Goal: Information Seeking & Learning: Learn about a topic

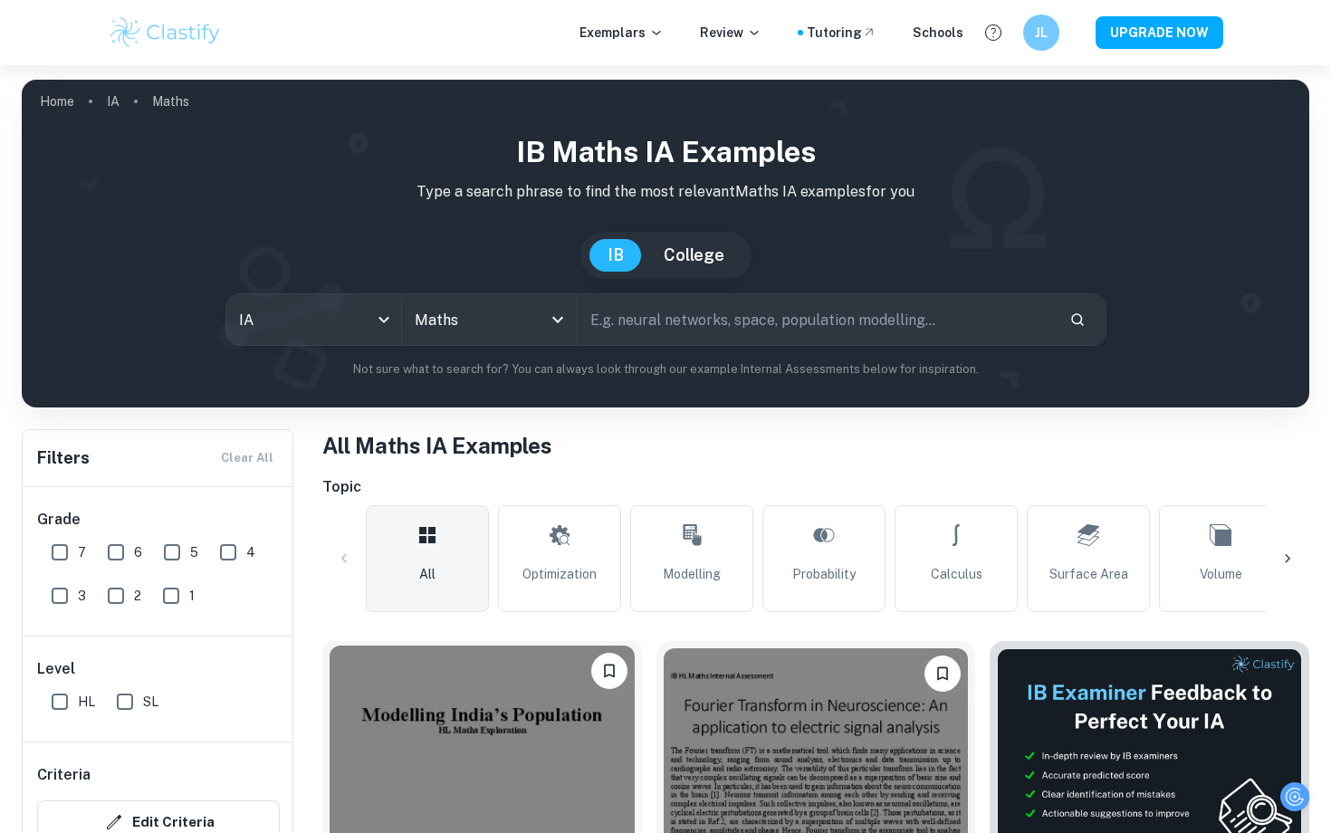
scroll to position [433, 0]
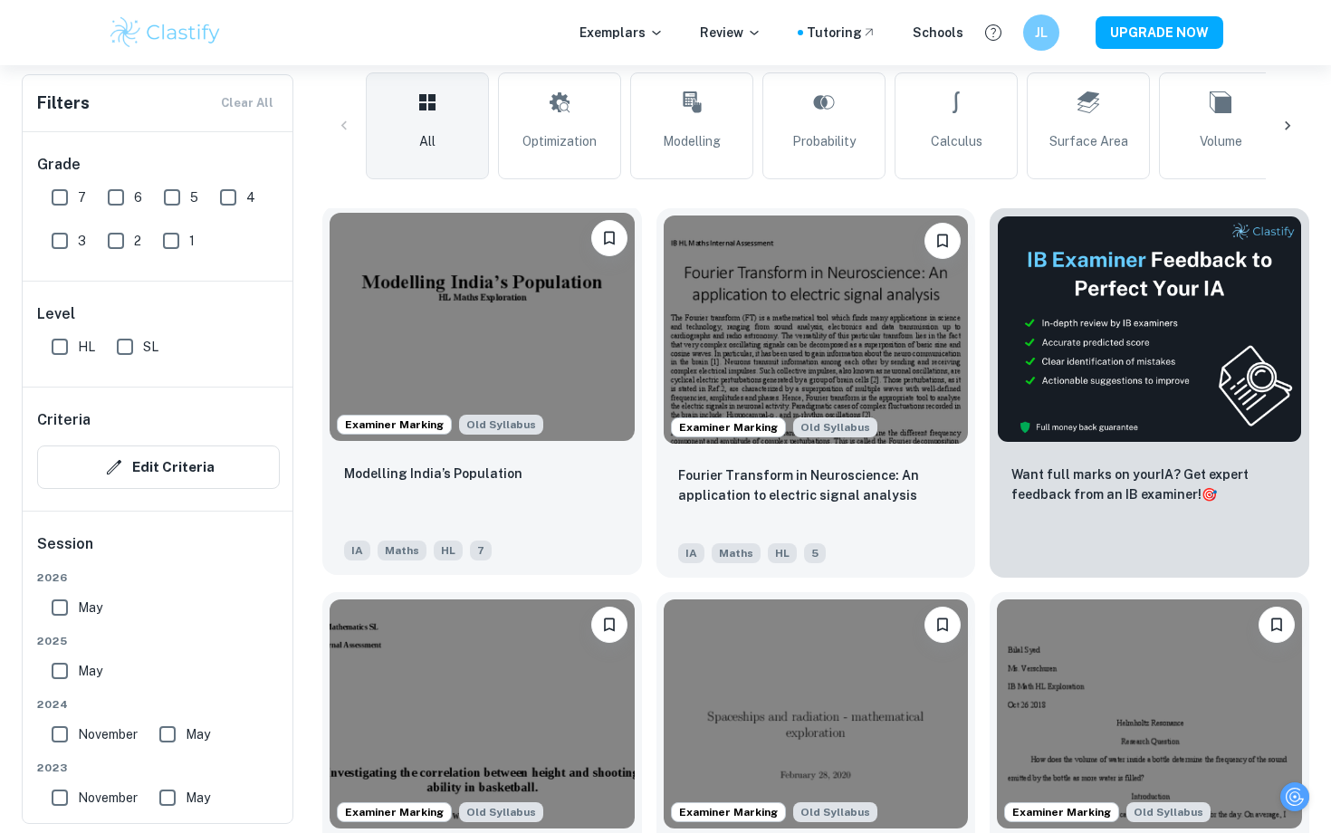
click at [481, 313] on img at bounding box center [481, 327] width 305 height 228
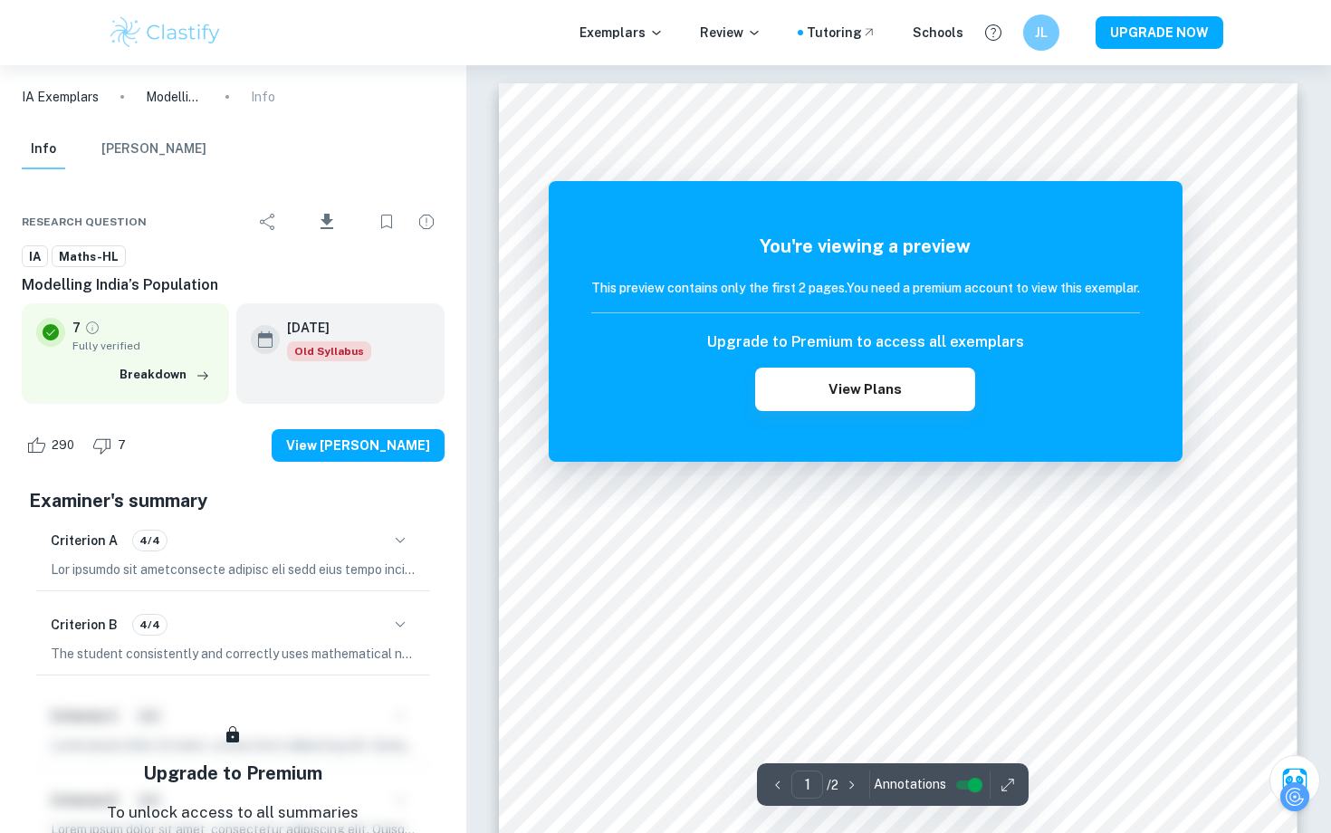
scroll to position [433, 0]
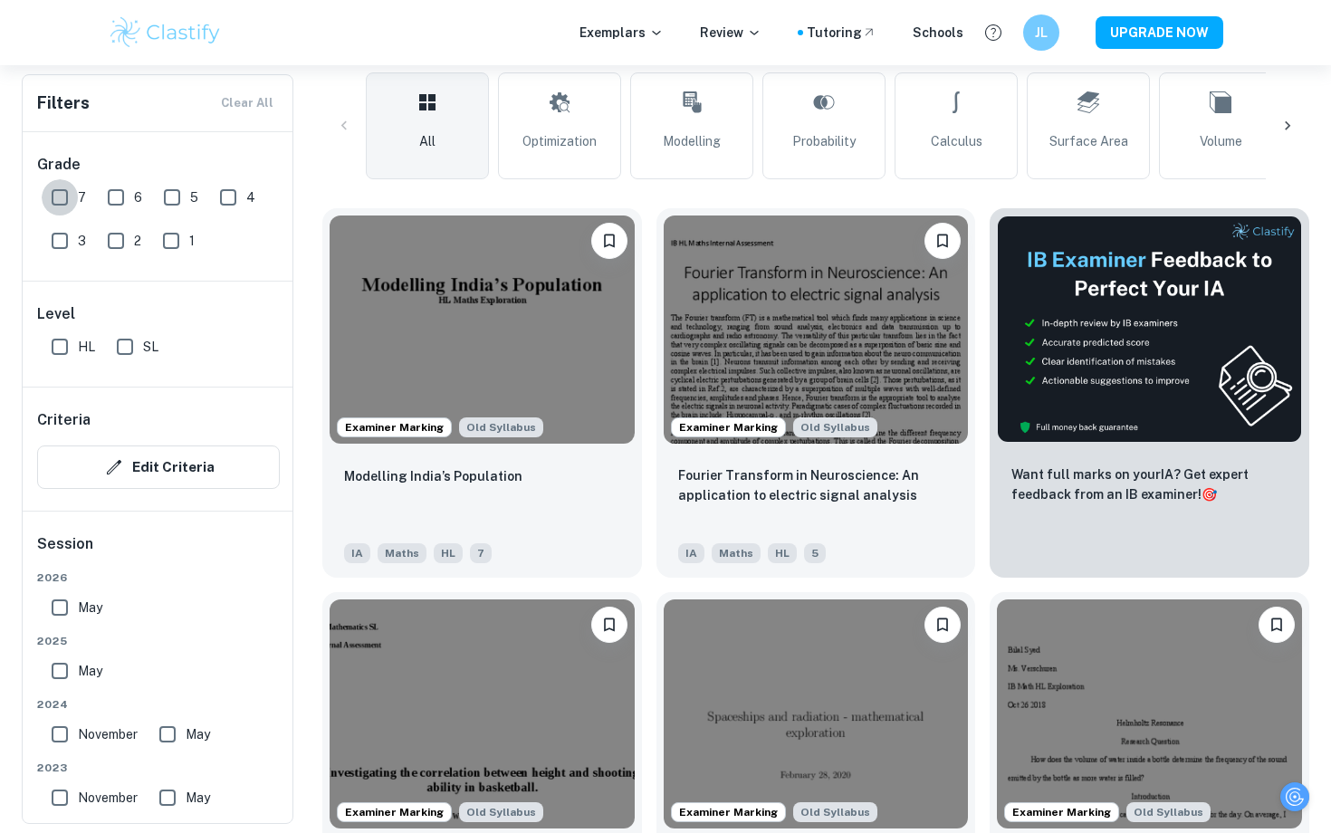
click at [58, 200] on input "7" at bounding box center [60, 197] width 36 height 36
checkbox input "true"
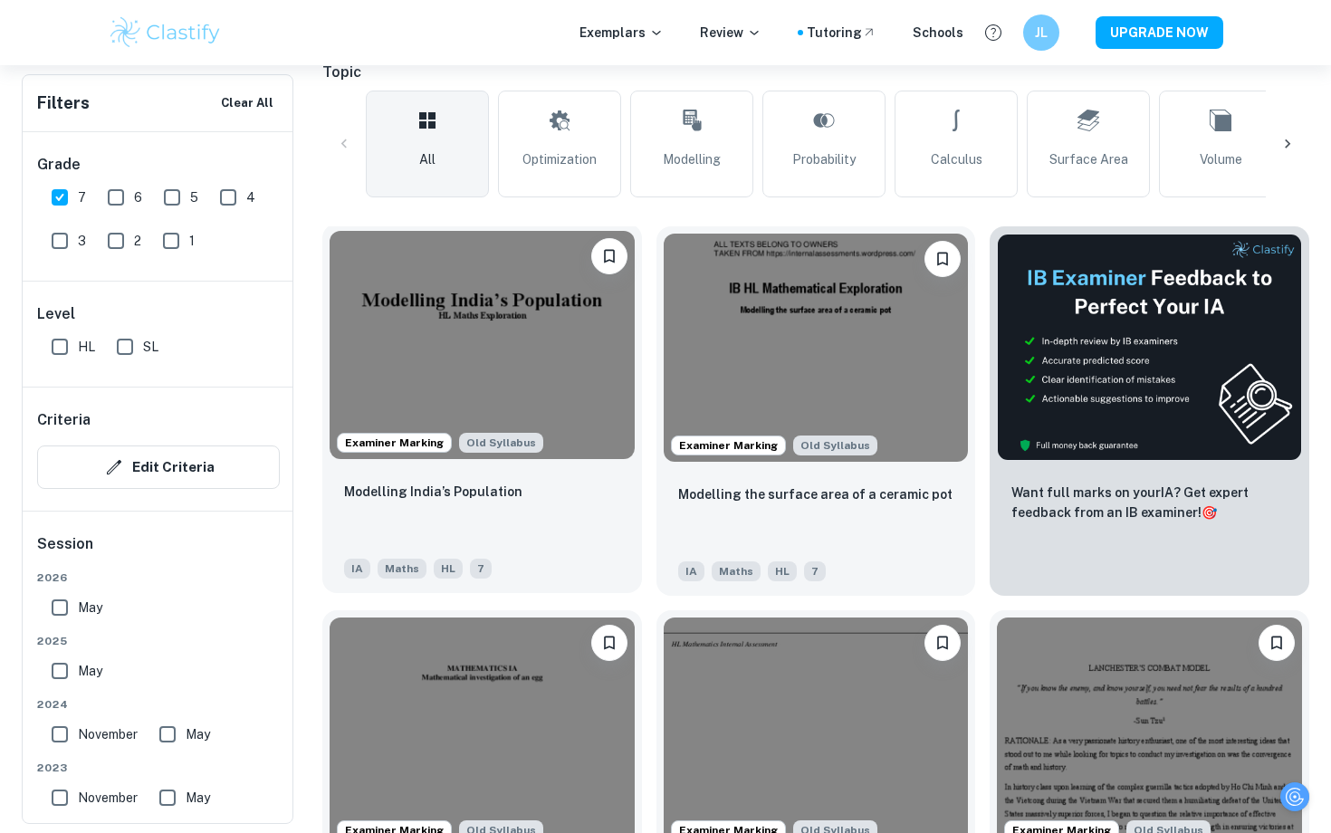
scroll to position [461, 0]
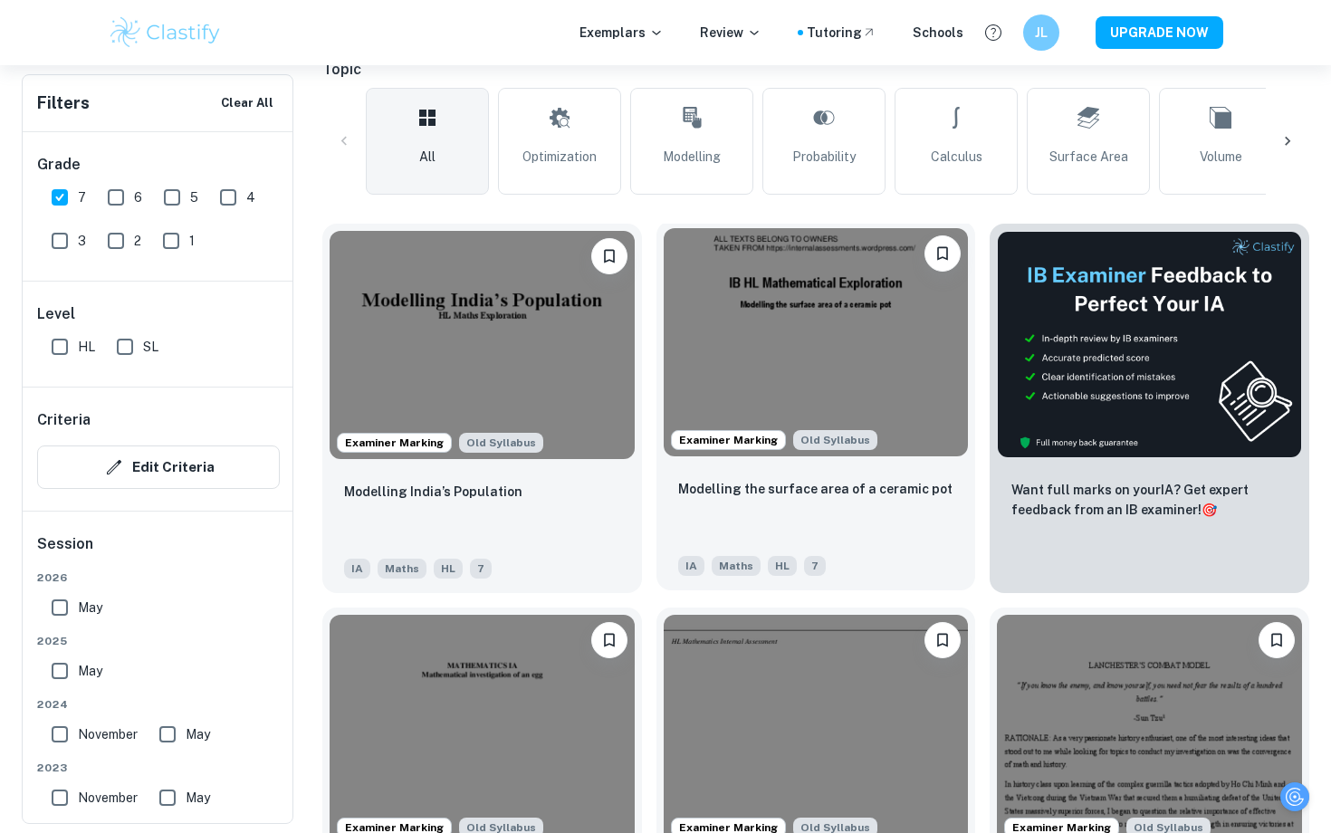
click at [844, 355] on img at bounding box center [815, 342] width 305 height 228
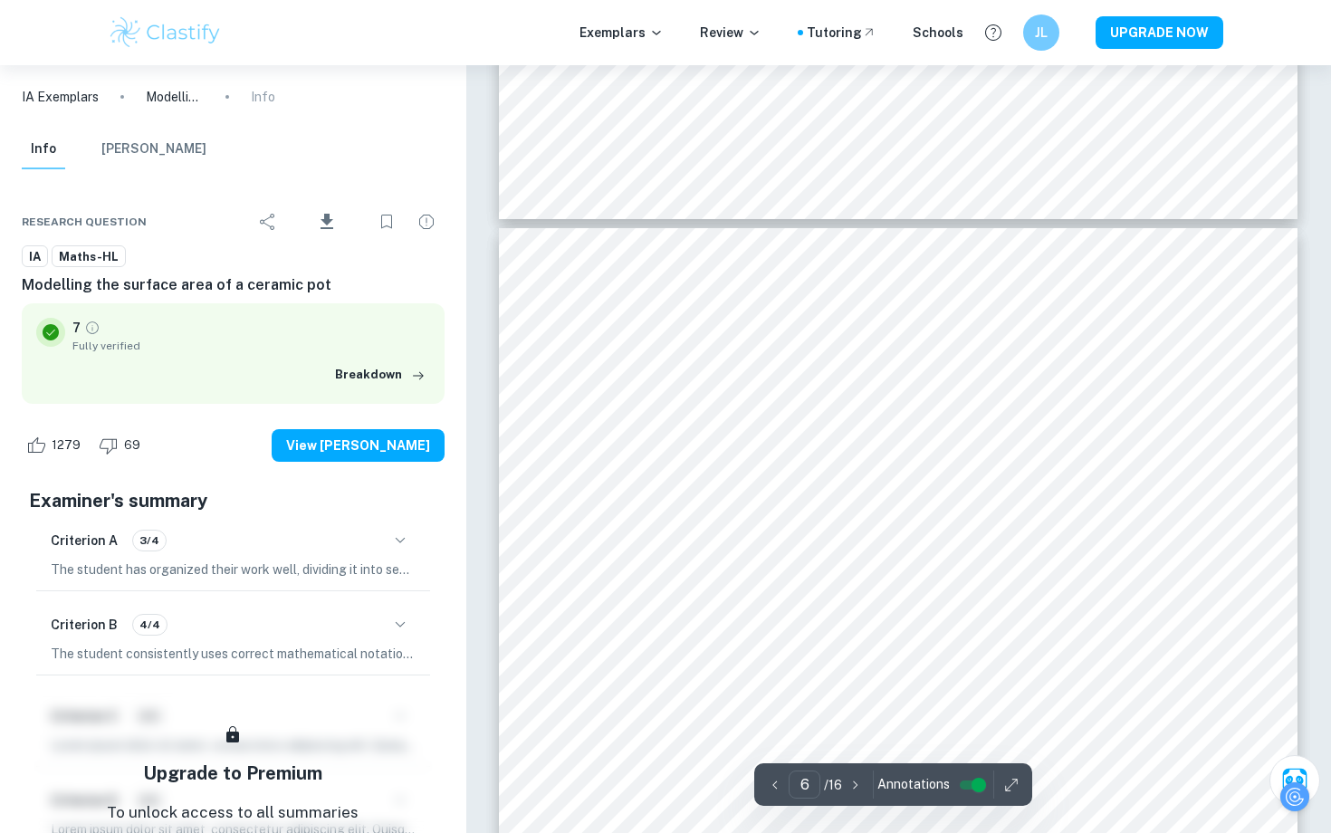
scroll to position [5831, 0]
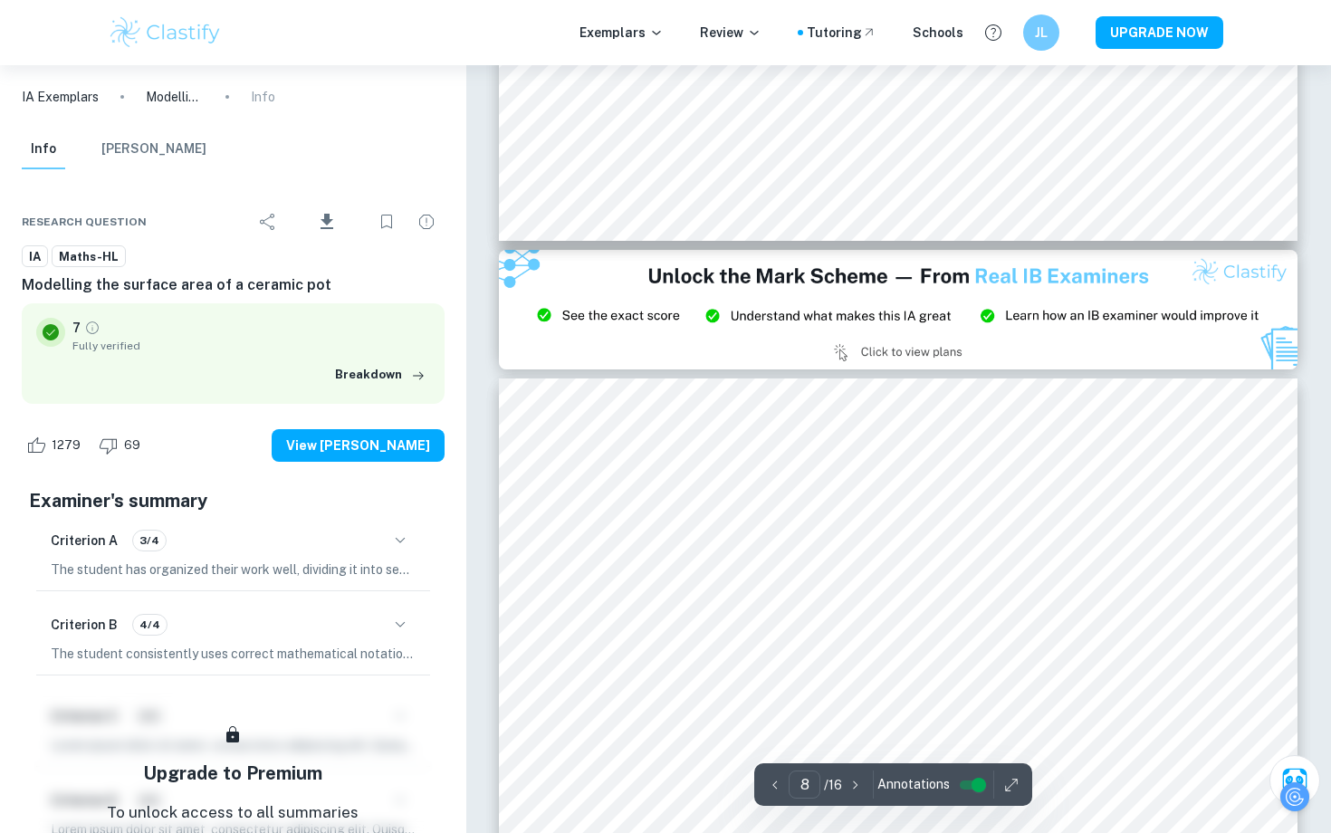
type input "9"
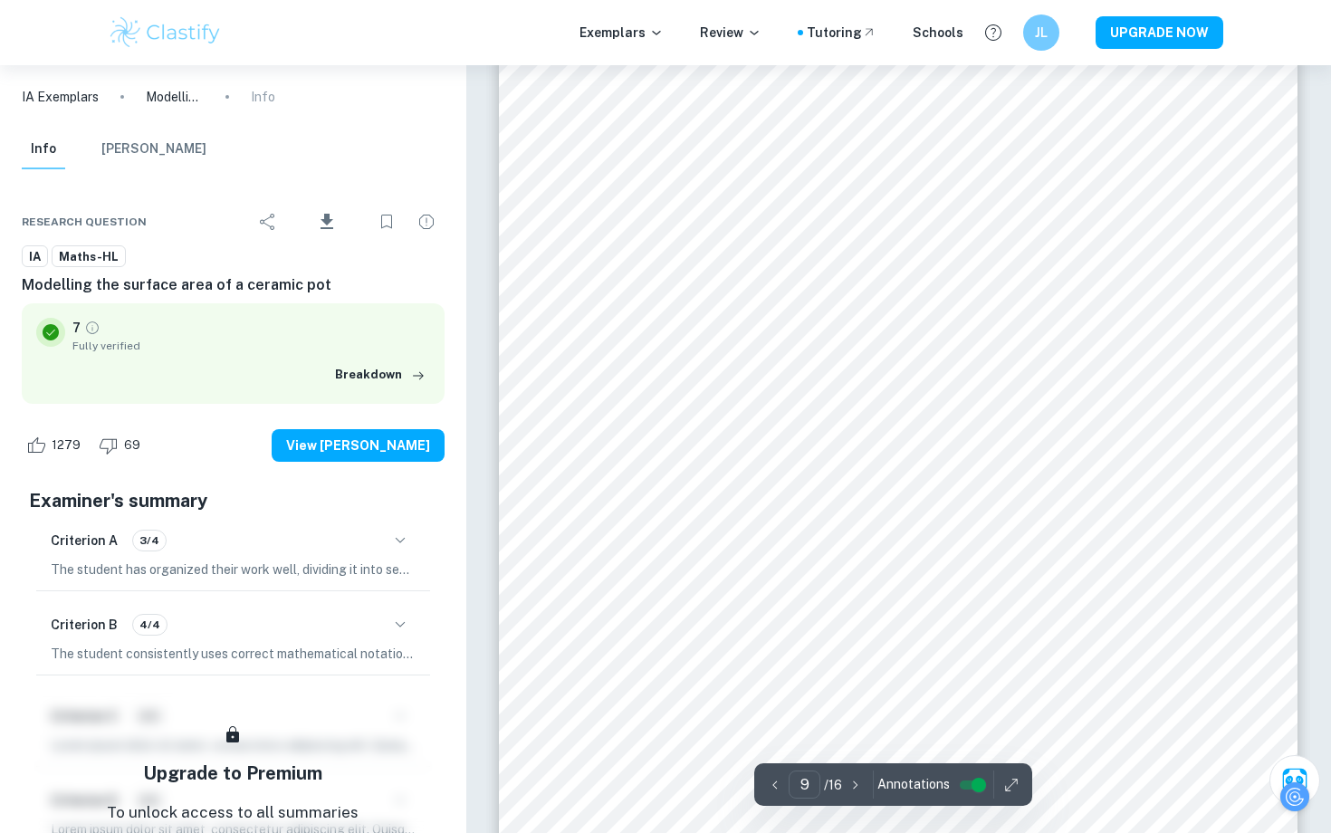
scroll to position [10003, 0]
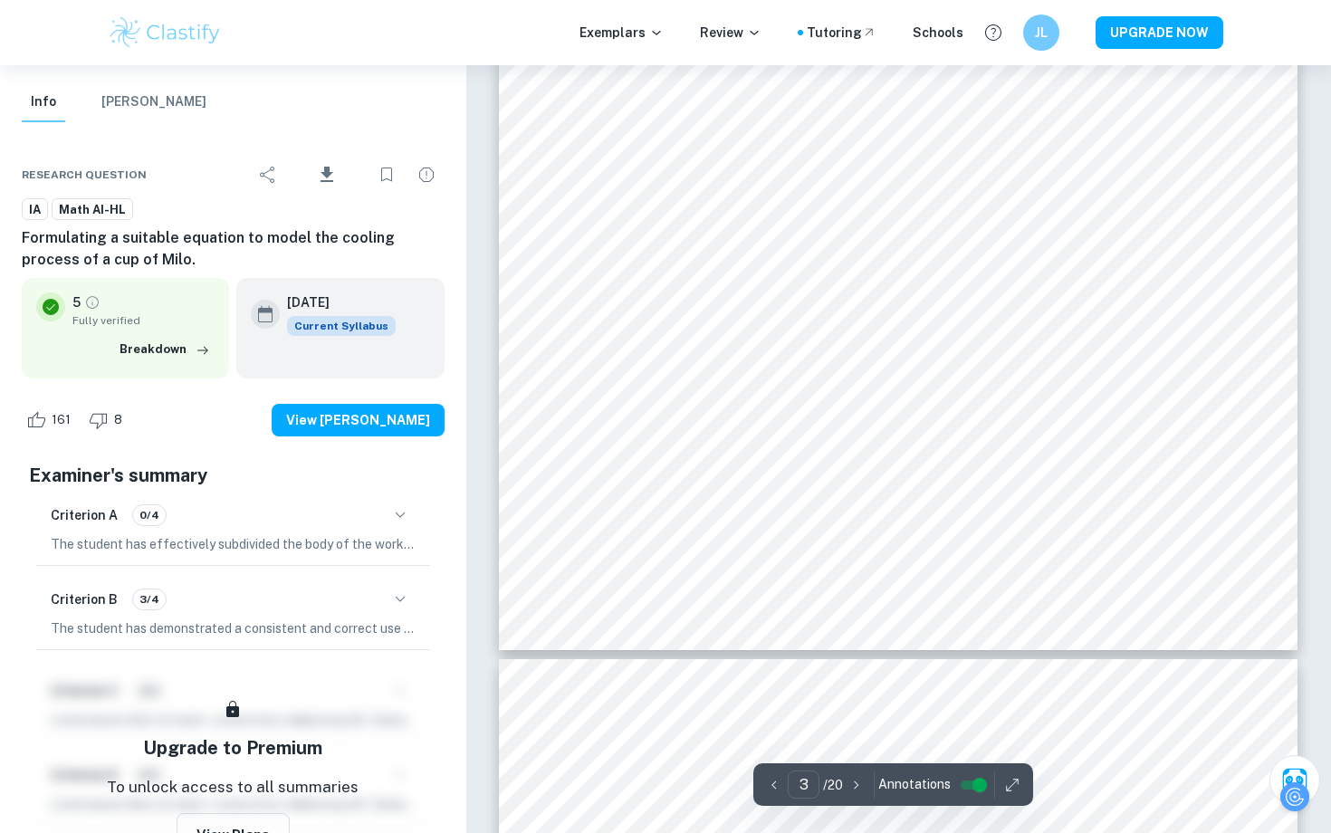
scroll to position [3041, 0]
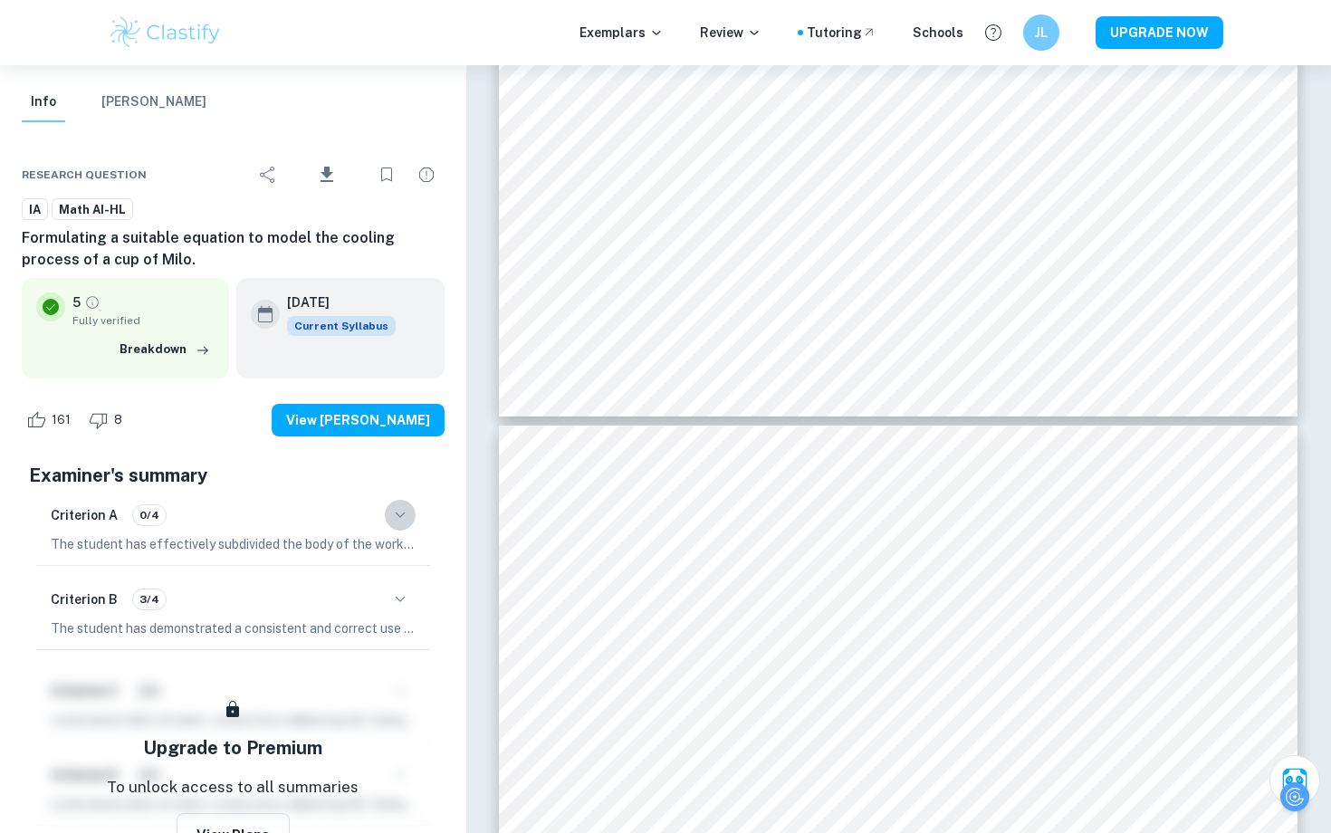
click at [406, 509] on icon "button" at bounding box center [400, 515] width 22 height 22
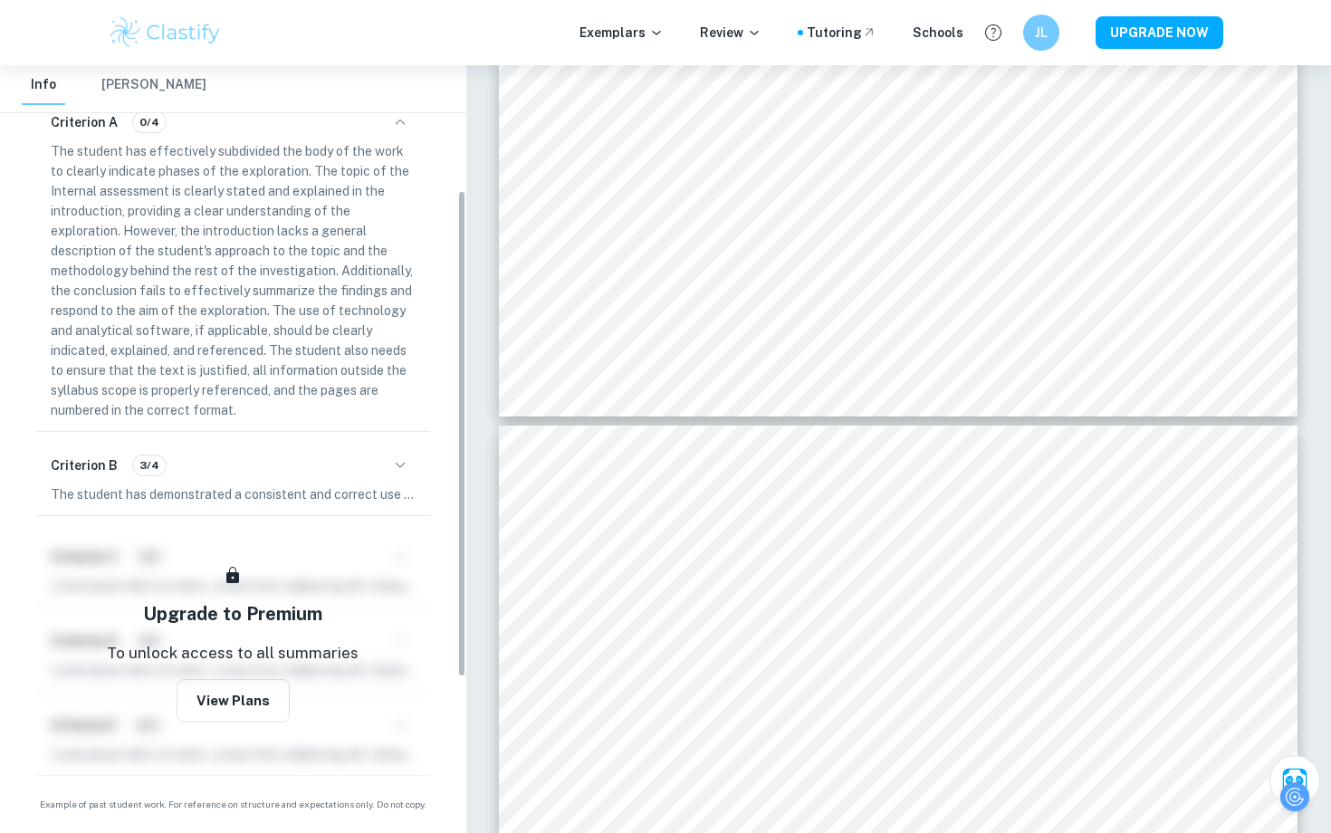
scroll to position [0, 0]
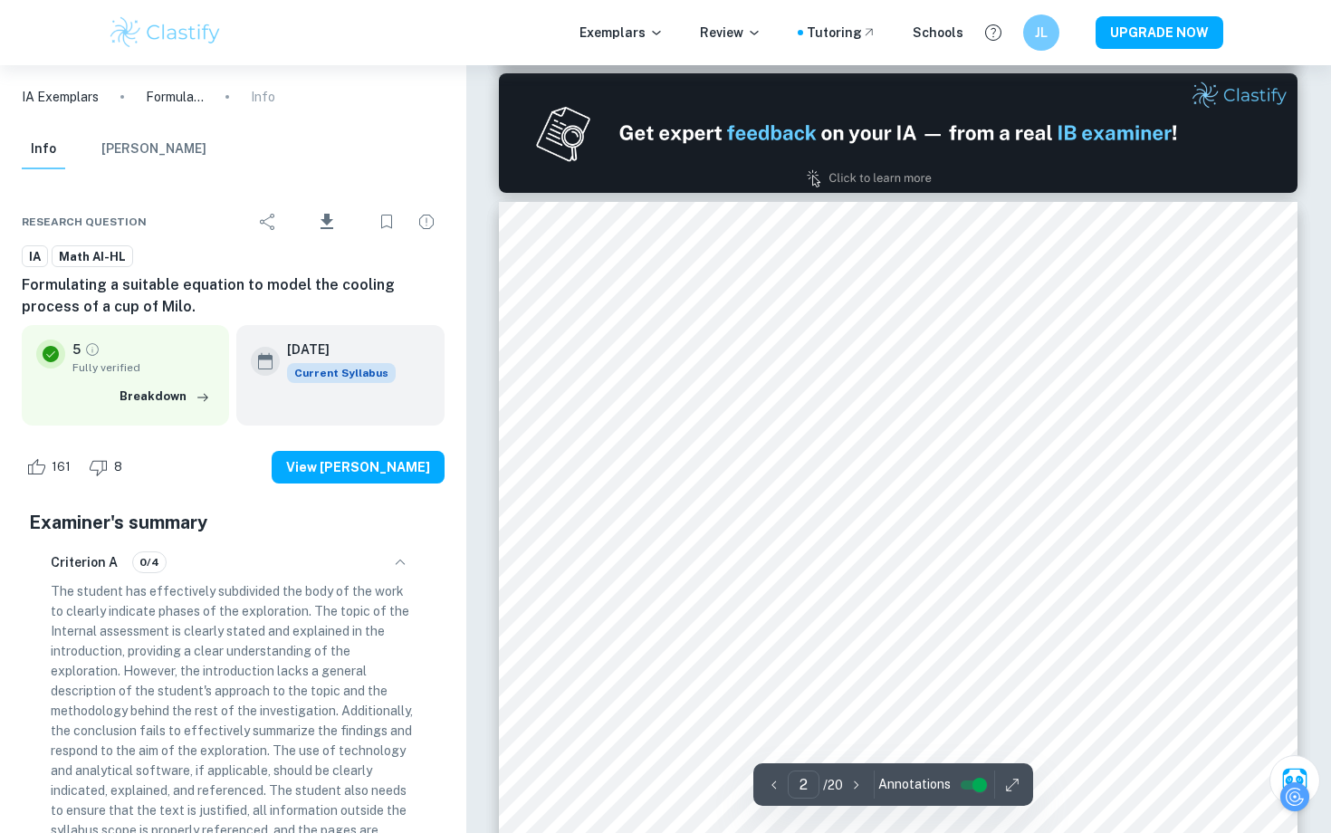
type input "1"
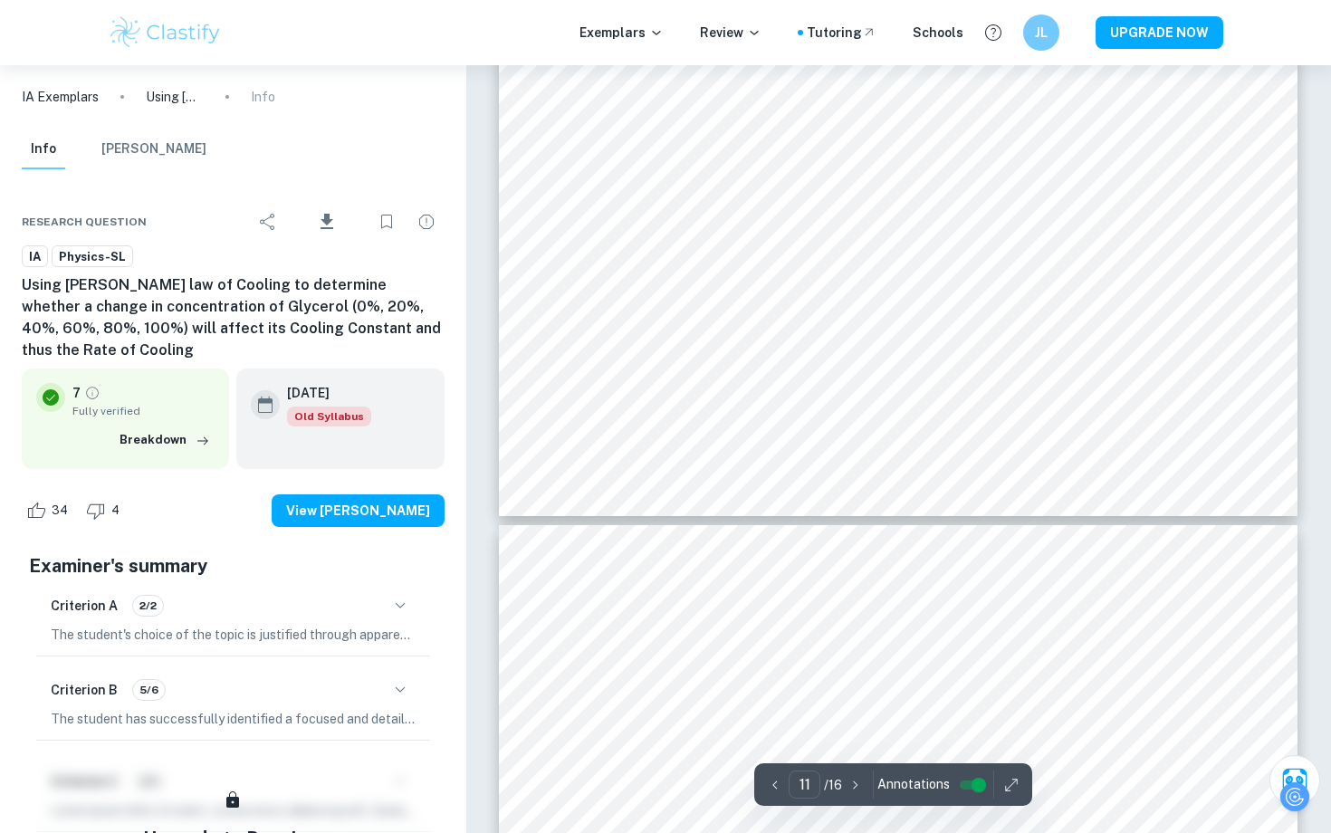
scroll to position [11580, 0]
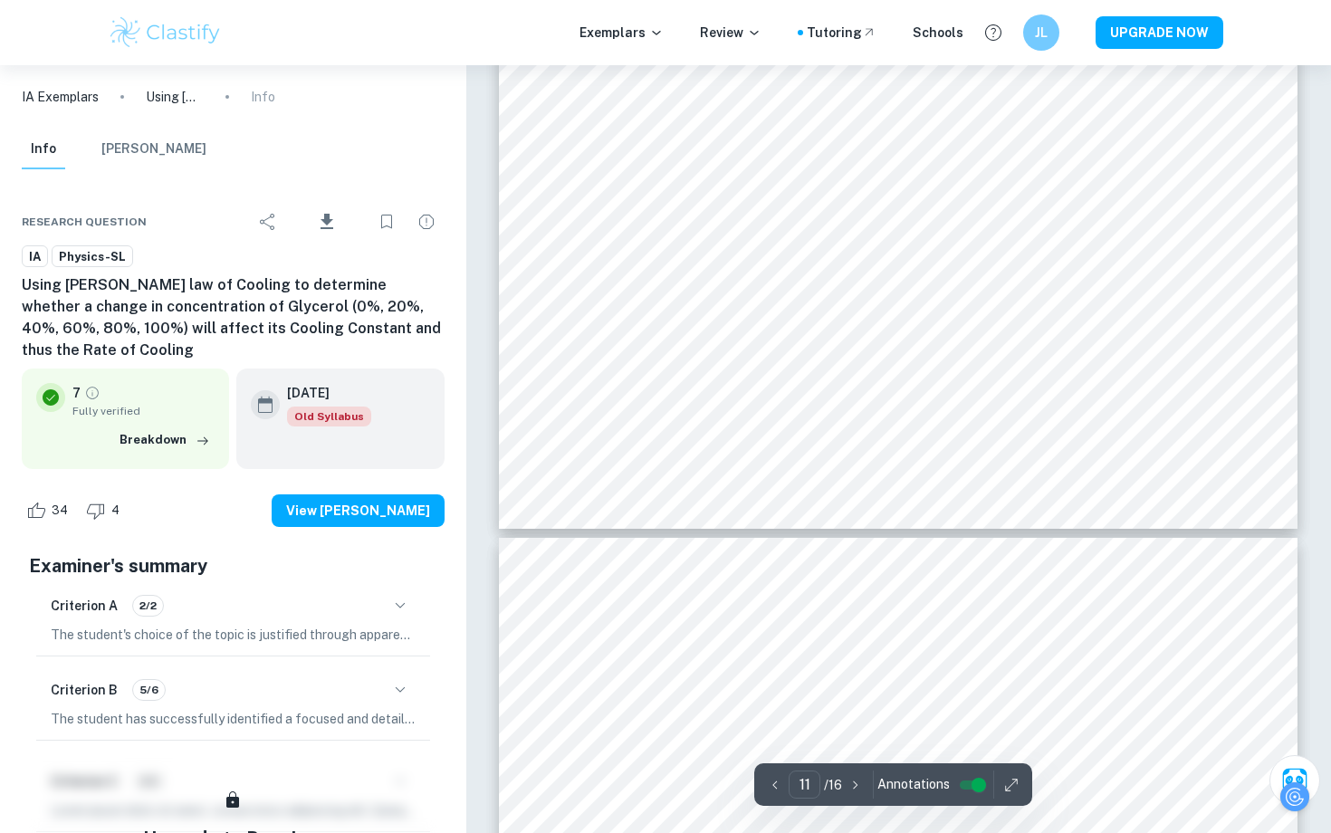
type input "12"
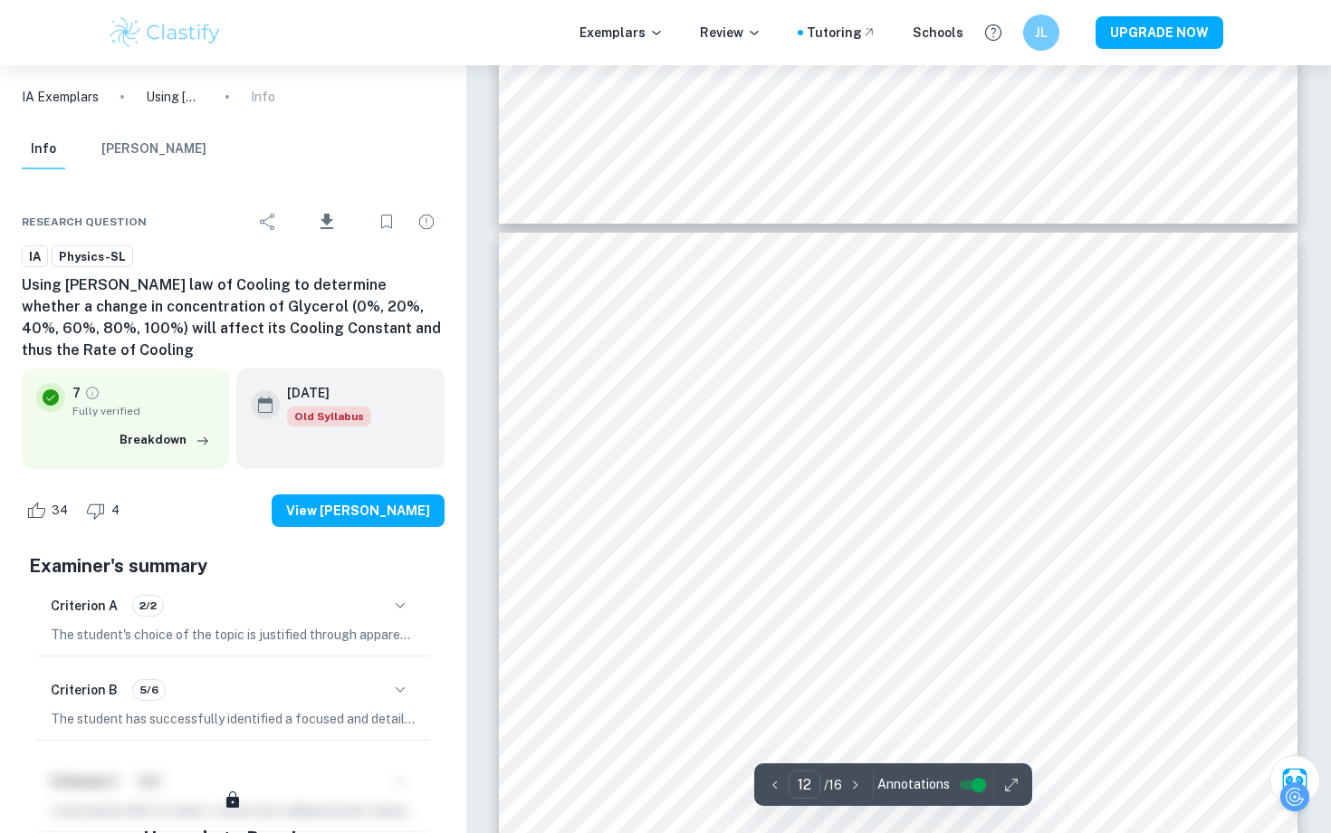
scroll to position [12765, 0]
